Goal: Navigation & Orientation: Find specific page/section

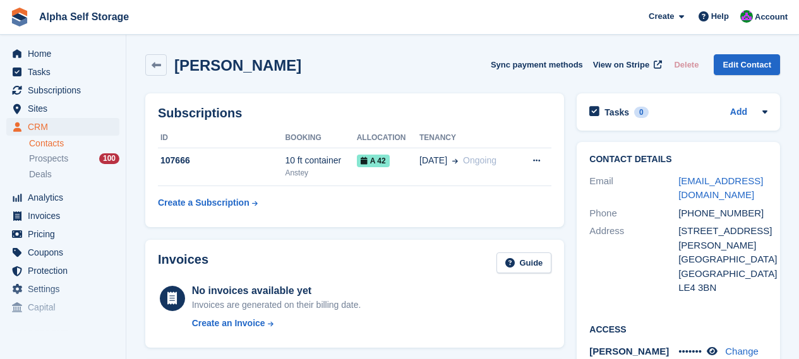
scroll to position [82, 0]
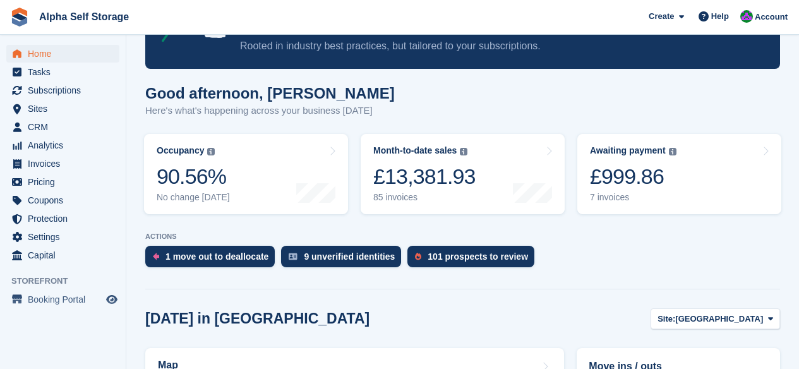
scroll to position [93, 0]
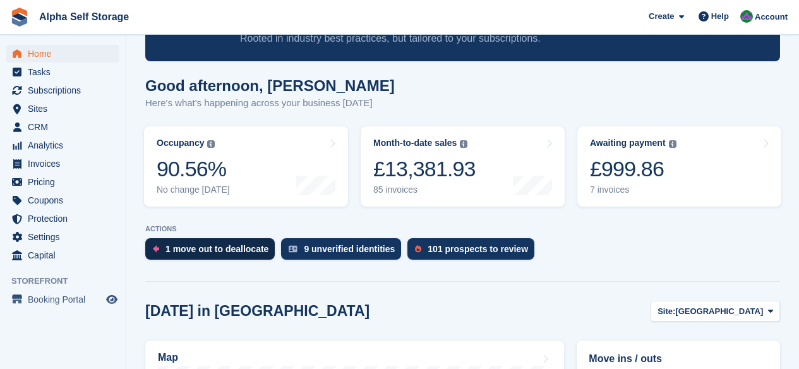
click at [229, 238] on div "1 move out to deallocate" at bounding box center [209, 248] width 129 height 21
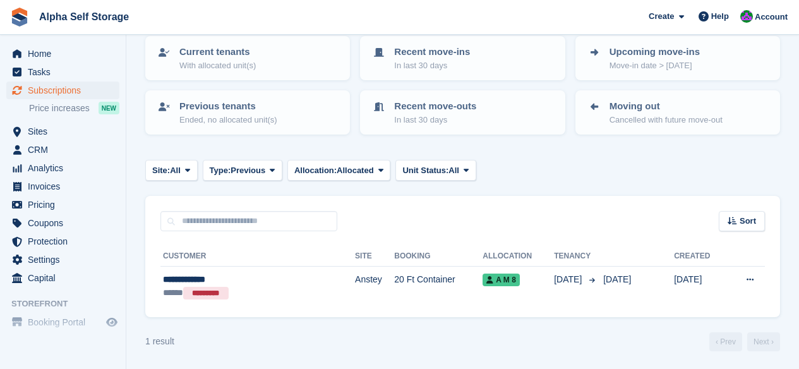
scroll to position [83, 0]
click at [28, 50] on span "Home" at bounding box center [66, 54] width 76 height 18
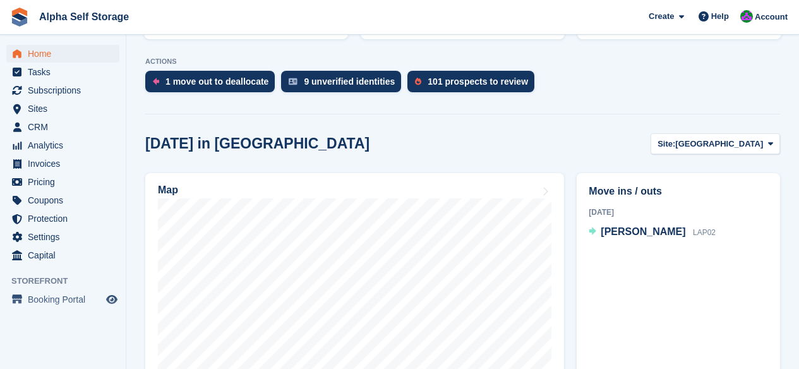
scroll to position [256, 0]
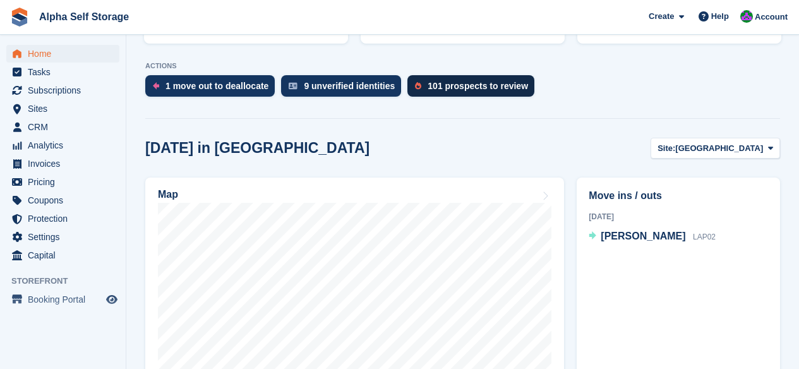
click at [481, 78] on div "101 prospects to review" at bounding box center [470, 85] width 127 height 21
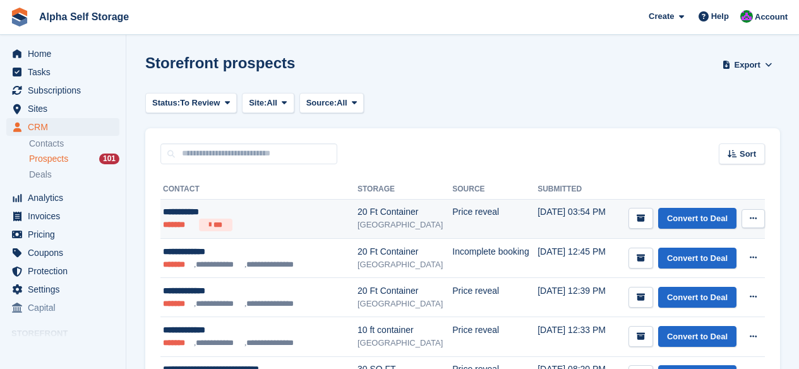
click at [380, 222] on div "[GEOGRAPHIC_DATA]" at bounding box center [405, 225] width 95 height 13
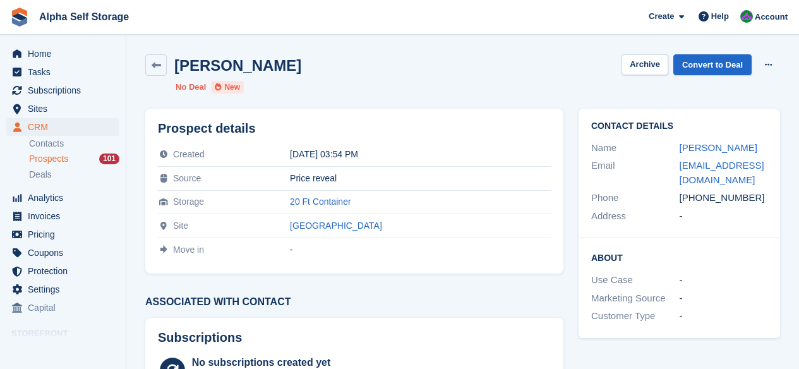
click at [677, 195] on div "Phone" at bounding box center [635, 198] width 88 height 15
click at [158, 56] on link at bounding box center [155, 64] width 21 height 21
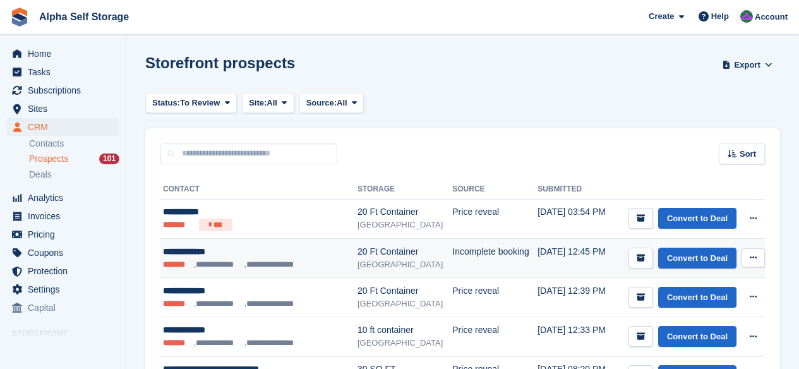
click at [311, 263] on ul "**********" at bounding box center [250, 264] width 175 height 12
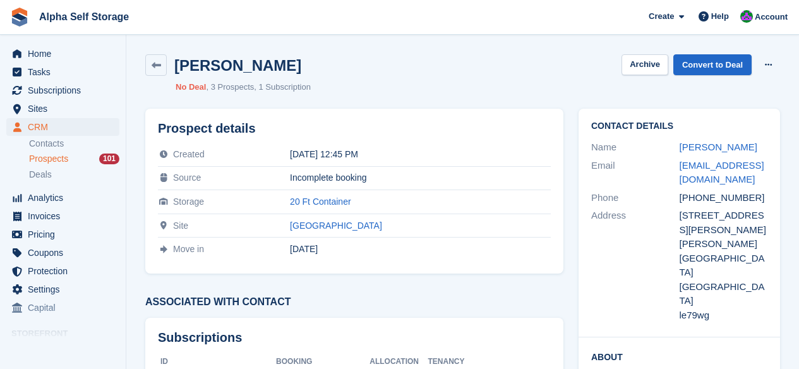
click at [671, 165] on div "Email" at bounding box center [635, 173] width 88 height 28
click at [33, 51] on span "Home" at bounding box center [66, 54] width 76 height 18
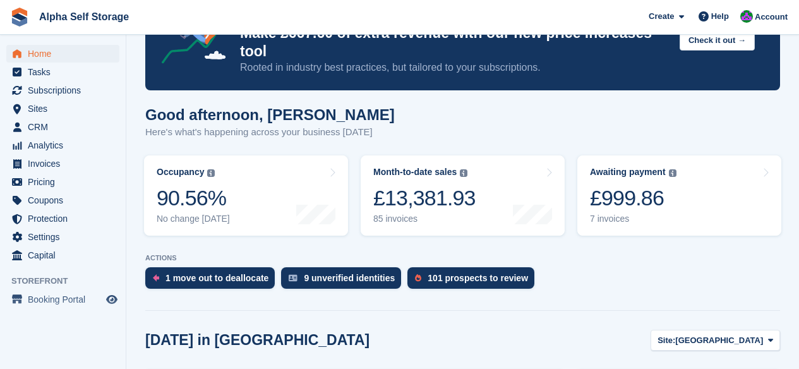
scroll to position [58, 0]
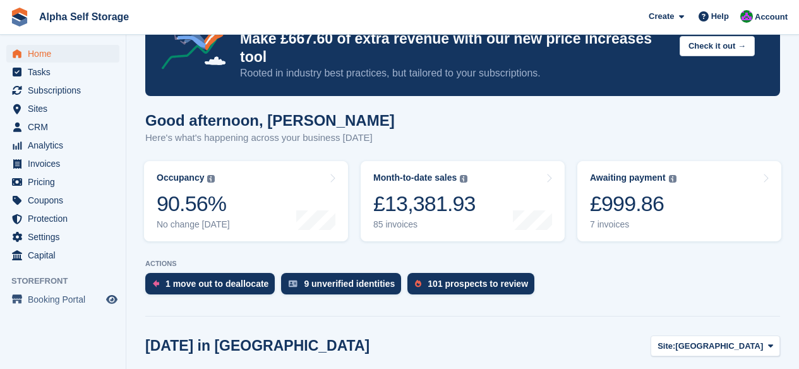
click at [25, 49] on link "Home" at bounding box center [62, 54] width 113 height 18
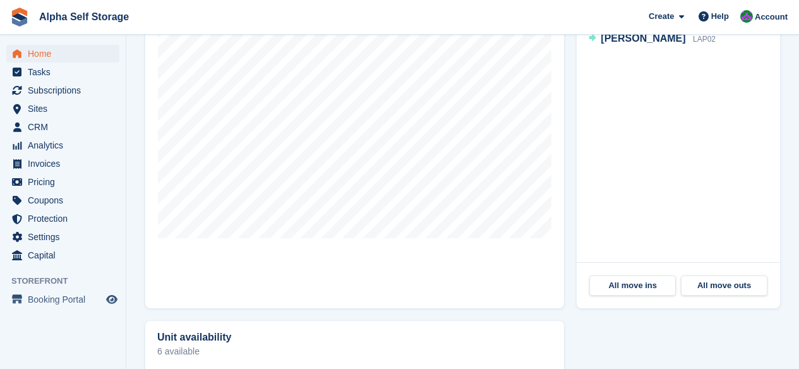
scroll to position [337, 0]
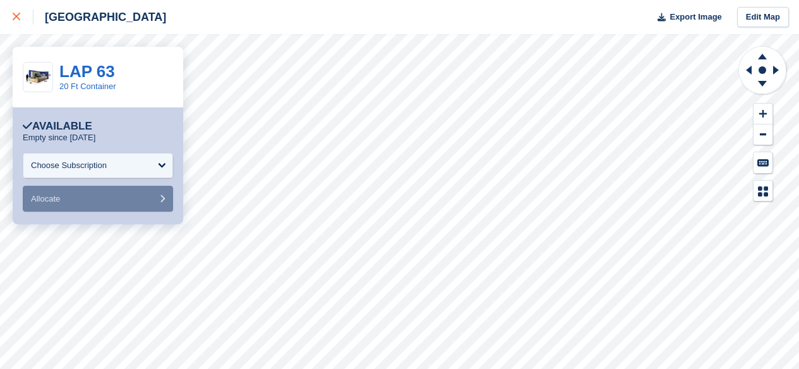
click at [19, 15] on icon at bounding box center [17, 17] width 8 height 8
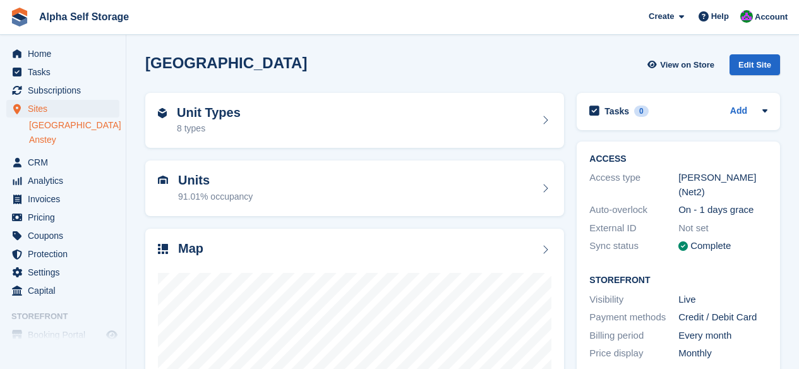
click at [45, 140] on link "Anstey" at bounding box center [74, 140] width 90 height 12
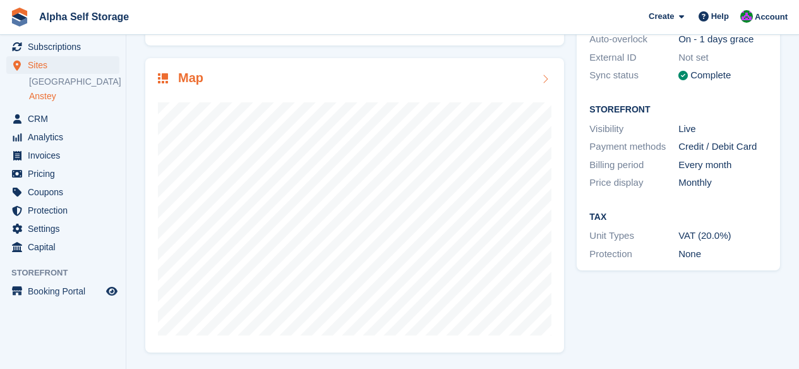
scroll to position [169, 0]
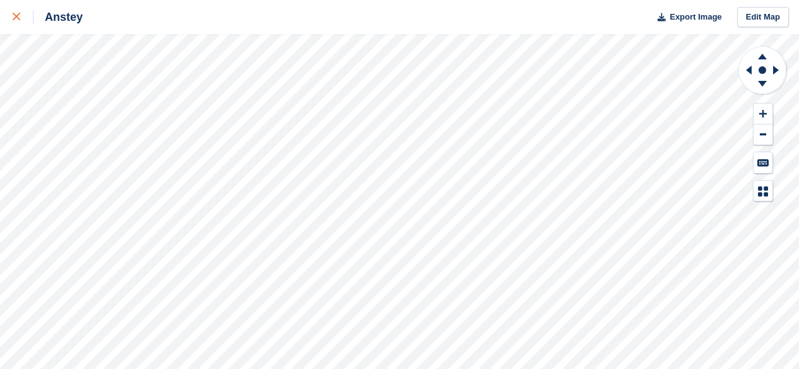
click at [15, 19] on icon at bounding box center [17, 17] width 8 height 8
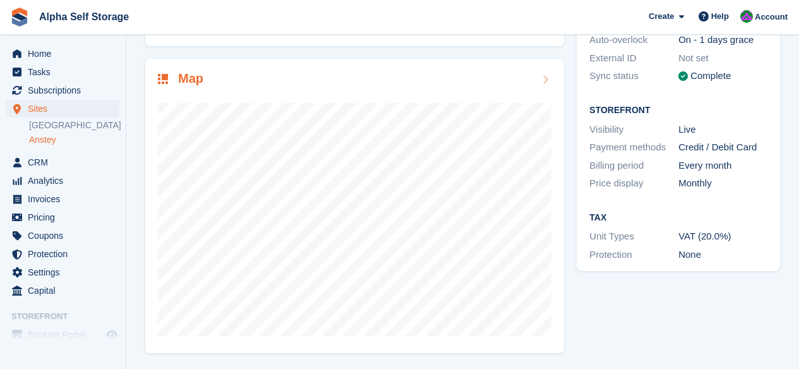
scroll to position [169, 0]
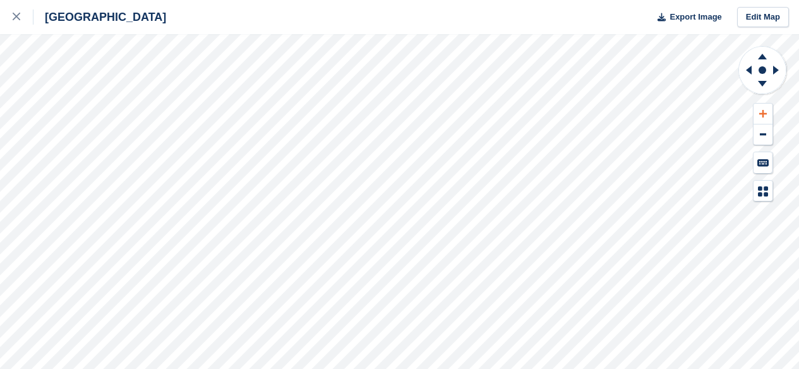
click at [757, 119] on button at bounding box center [763, 114] width 19 height 21
click at [751, 73] on icon at bounding box center [749, 70] width 6 height 9
click at [760, 85] on icon at bounding box center [762, 86] width 33 height 16
click at [760, 59] on icon at bounding box center [762, 57] width 9 height 6
click at [763, 82] on icon at bounding box center [762, 84] width 9 height 6
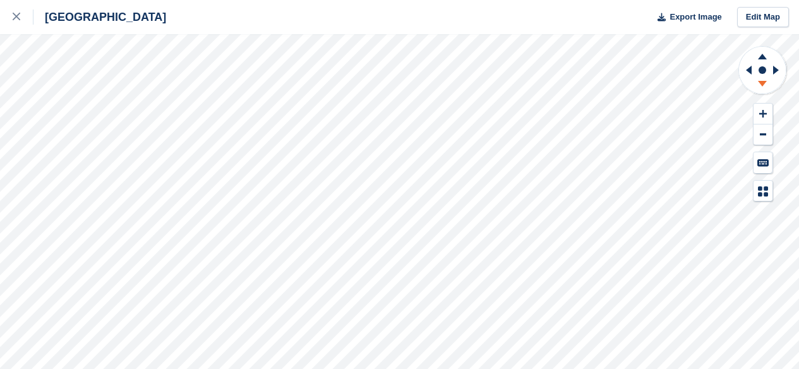
click at [763, 82] on icon at bounding box center [762, 84] width 9 height 6
click at [761, 55] on icon at bounding box center [762, 55] width 33 height 16
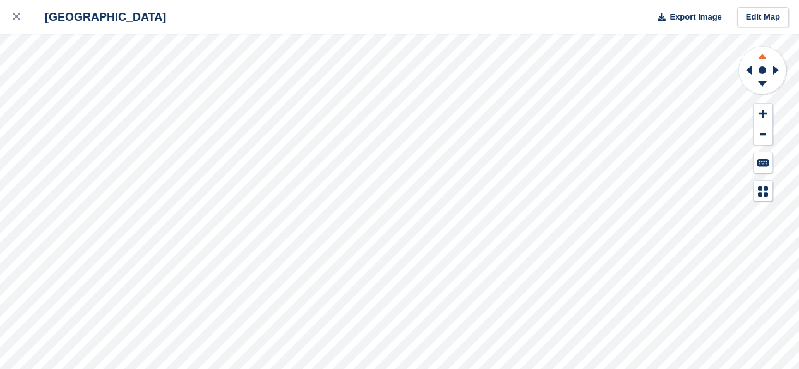
click at [761, 55] on icon at bounding box center [762, 55] width 33 height 16
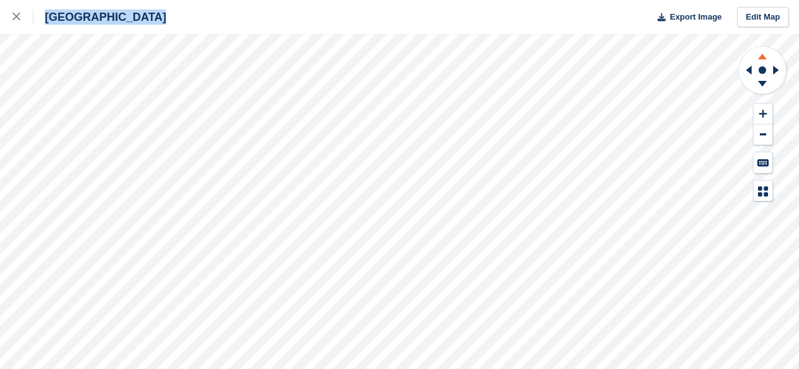
click at [761, 55] on icon at bounding box center [762, 55] width 33 height 16
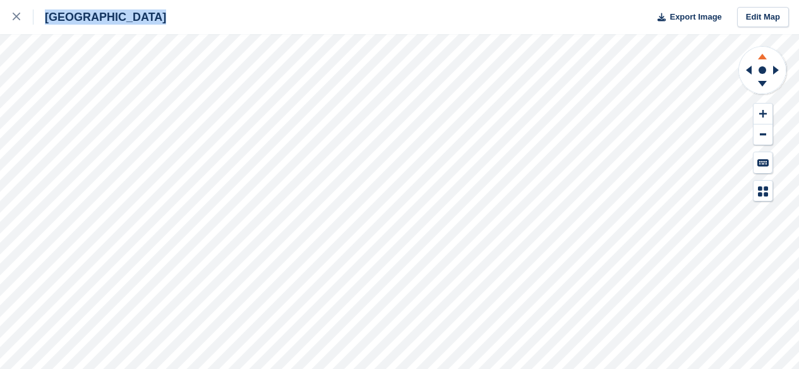
click at [761, 55] on icon at bounding box center [762, 55] width 33 height 16
click at [761, 80] on icon at bounding box center [762, 86] width 33 height 16
click at [763, 59] on icon at bounding box center [762, 57] width 9 height 6
click at [762, 56] on icon at bounding box center [762, 57] width 9 height 6
click at [760, 81] on icon at bounding box center [762, 84] width 9 height 6
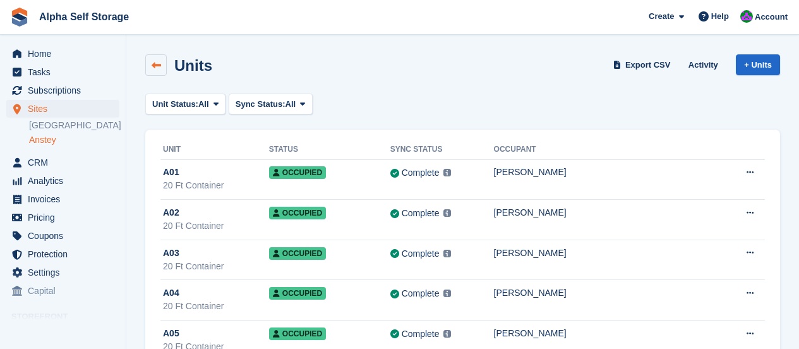
click at [157, 73] on link at bounding box center [155, 64] width 21 height 21
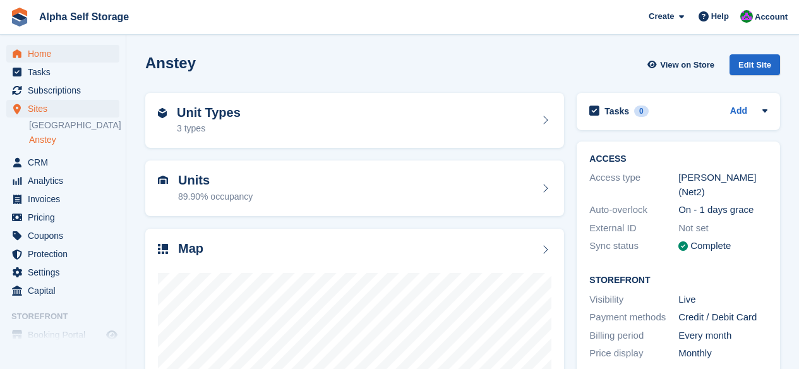
click at [50, 57] on span "Home" at bounding box center [66, 54] width 76 height 18
